Goal: Use online tool/utility: Utilize a website feature to perform a specific function

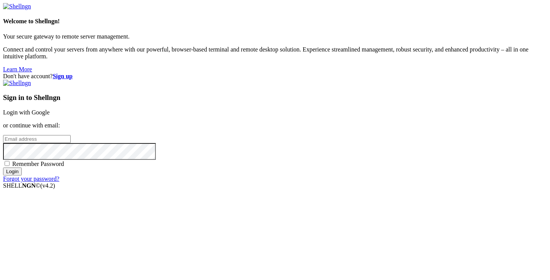
type input "[PERSON_NAME][EMAIL_ADDRESS][DOMAIN_NAME]"
click at [22, 176] on input "Login" at bounding box center [12, 172] width 19 height 8
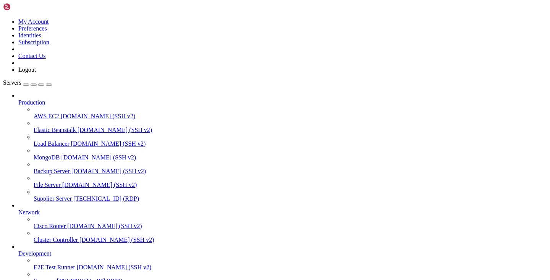
click at [73, 196] on span "[TECHNICAL_ID] (RDP)" at bounding box center [106, 199] width 66 height 6
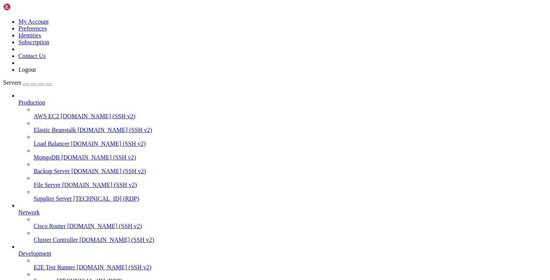
drag, startPoint x: 131, startPoint y: 528, endPoint x: 89, endPoint y: 529, distance: 42.4
